Goal: Information Seeking & Learning: Learn about a topic

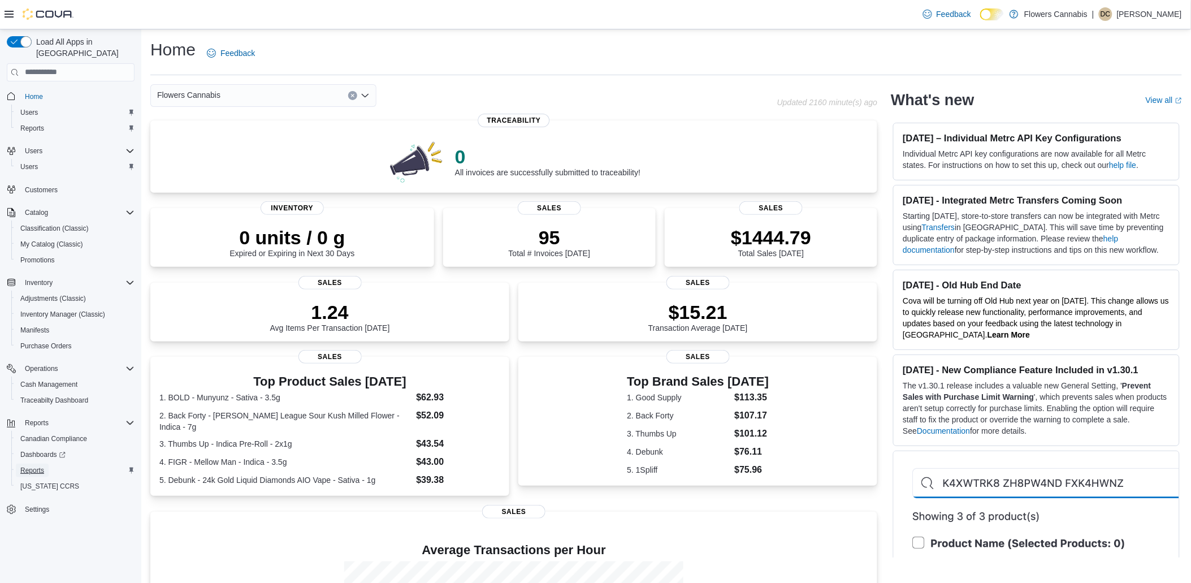
click at [38, 466] on span "Reports" at bounding box center [32, 470] width 24 height 9
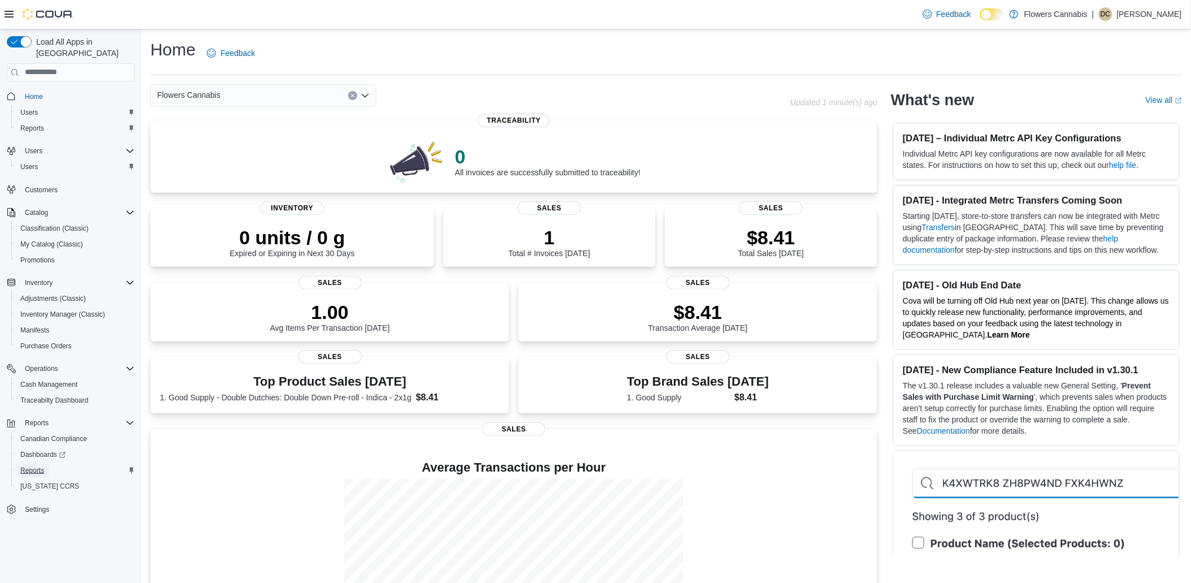
click at [46, 464] on link "Reports" at bounding box center [32, 471] width 33 height 14
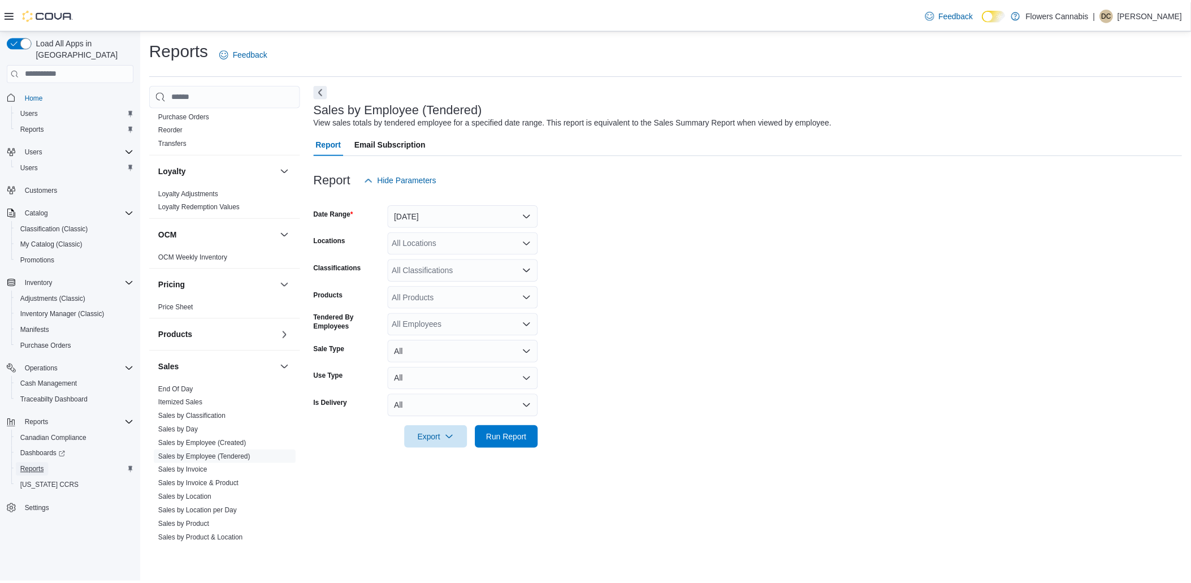
scroll to position [535, 0]
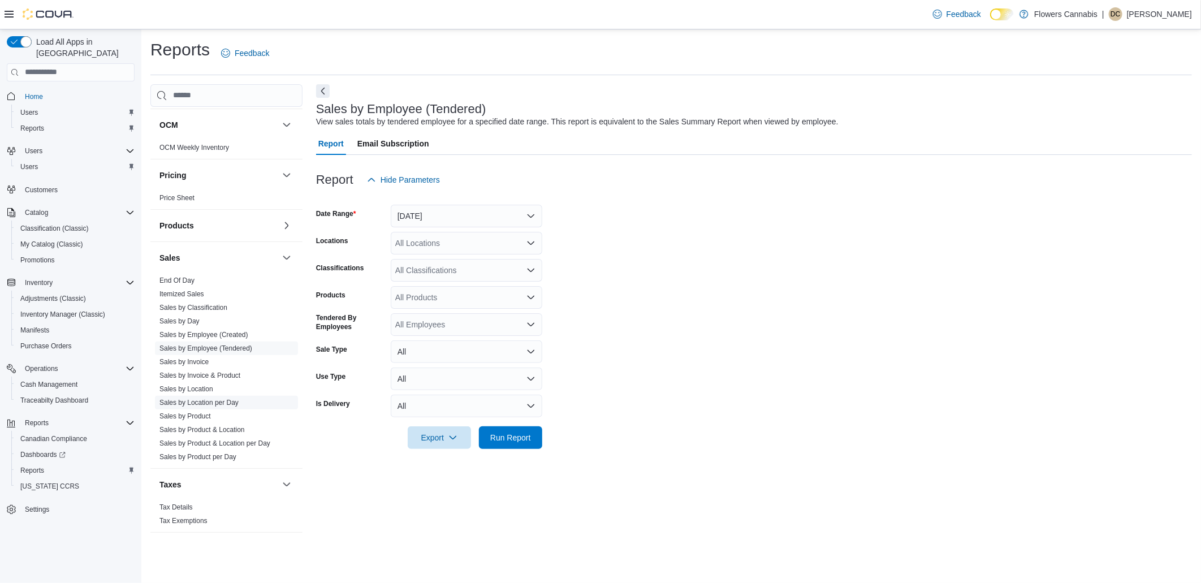
click at [231, 402] on link "Sales by Location per Day" at bounding box center [198, 403] width 79 height 8
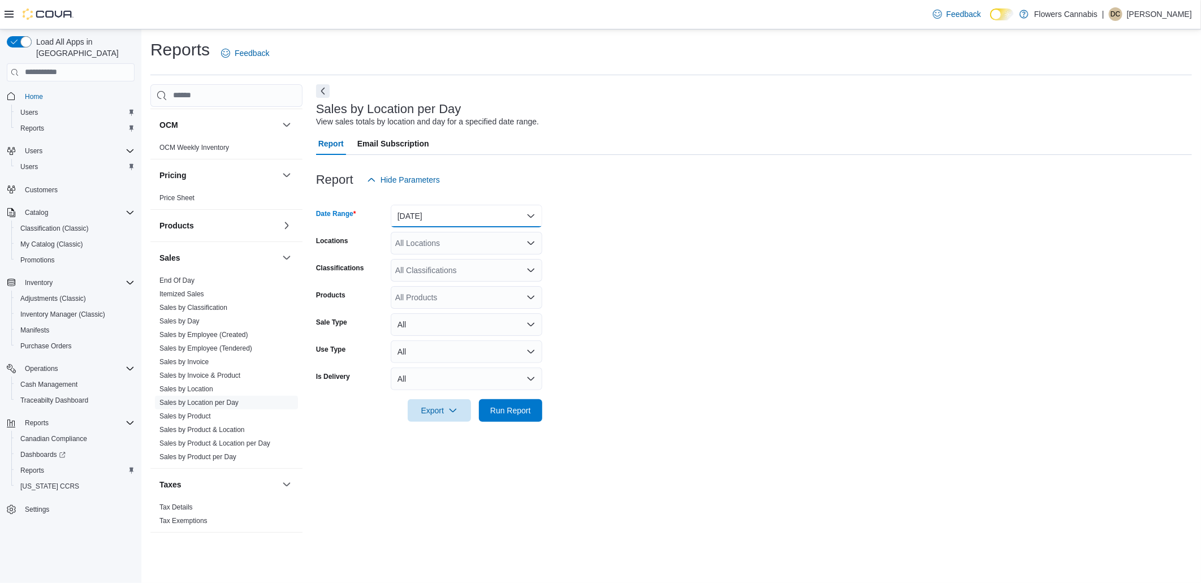
click at [461, 223] on button "Yesterday" at bounding box center [467, 216] width 152 height 23
click at [438, 327] on span "Last 7 Days (excluding today)" at bounding box center [473, 329] width 129 height 14
click at [527, 405] on span "Run Report" at bounding box center [510, 409] width 41 height 11
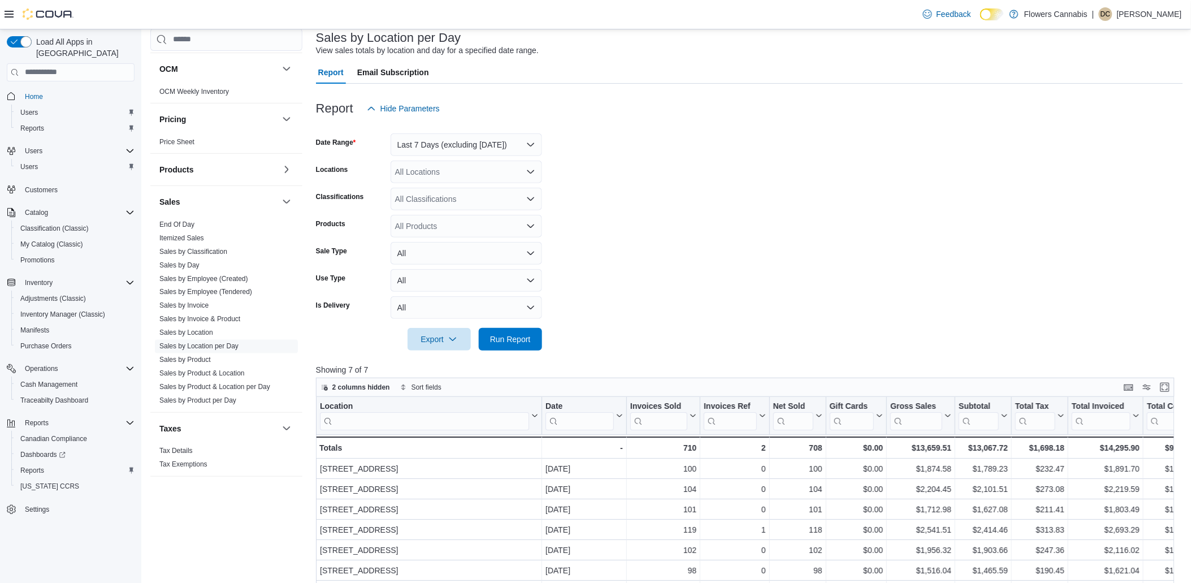
scroll to position [251, 0]
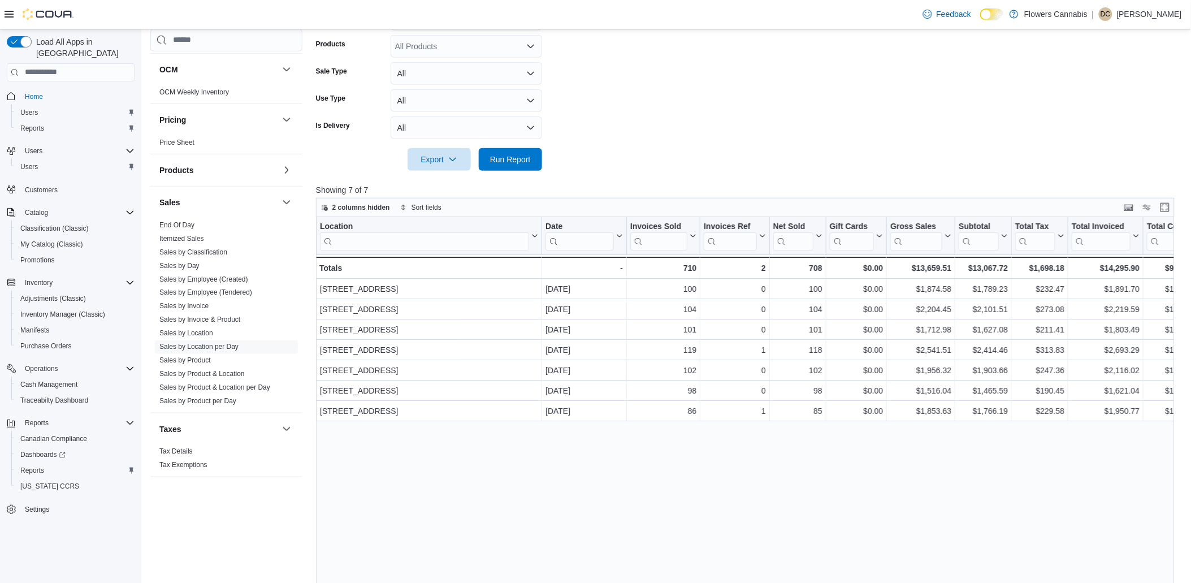
click at [790, 443] on div "Location Click to view column header actions Date Click to view column header a…" at bounding box center [749, 440] width 867 height 447
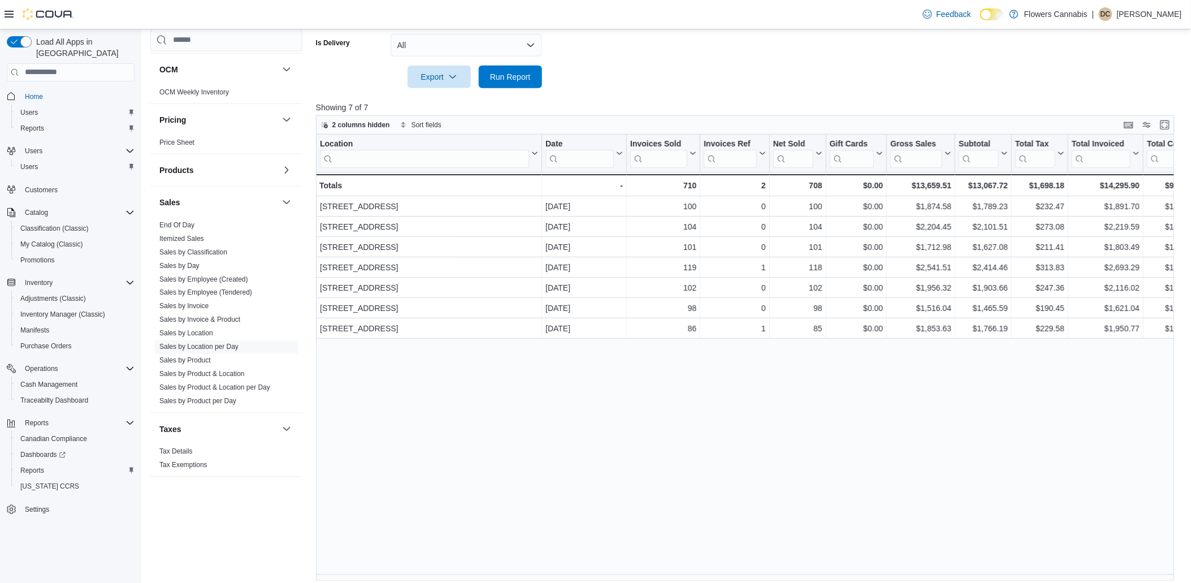
scroll to position [341, 0]
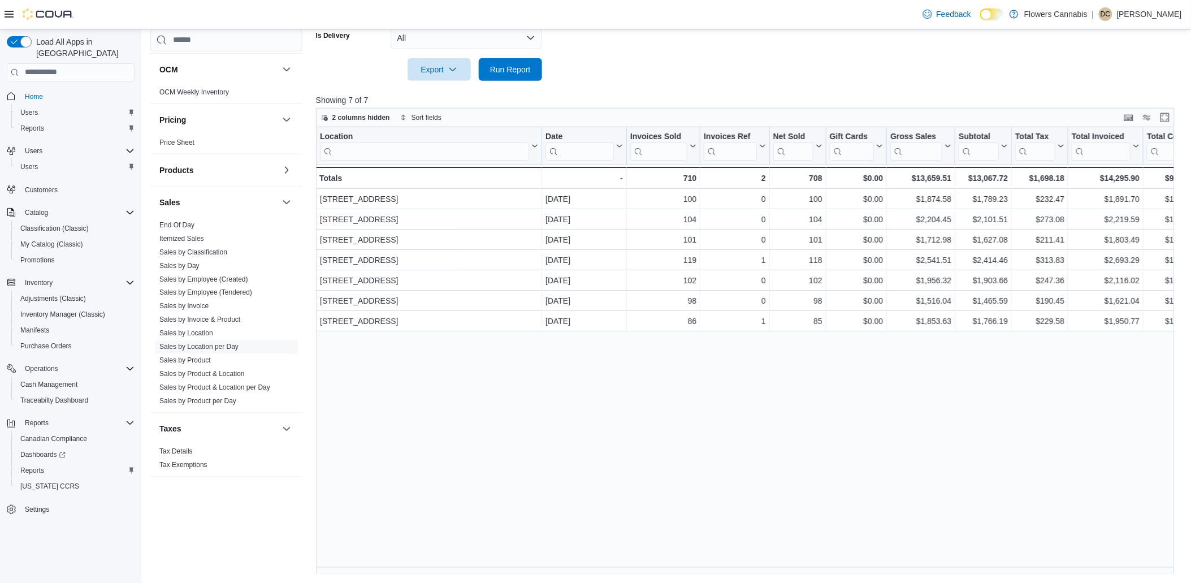
click at [598, 448] on div "Location Click to view column header actions Date Click to view column header a…" at bounding box center [749, 350] width 867 height 447
